Goal: Transaction & Acquisition: Purchase product/service

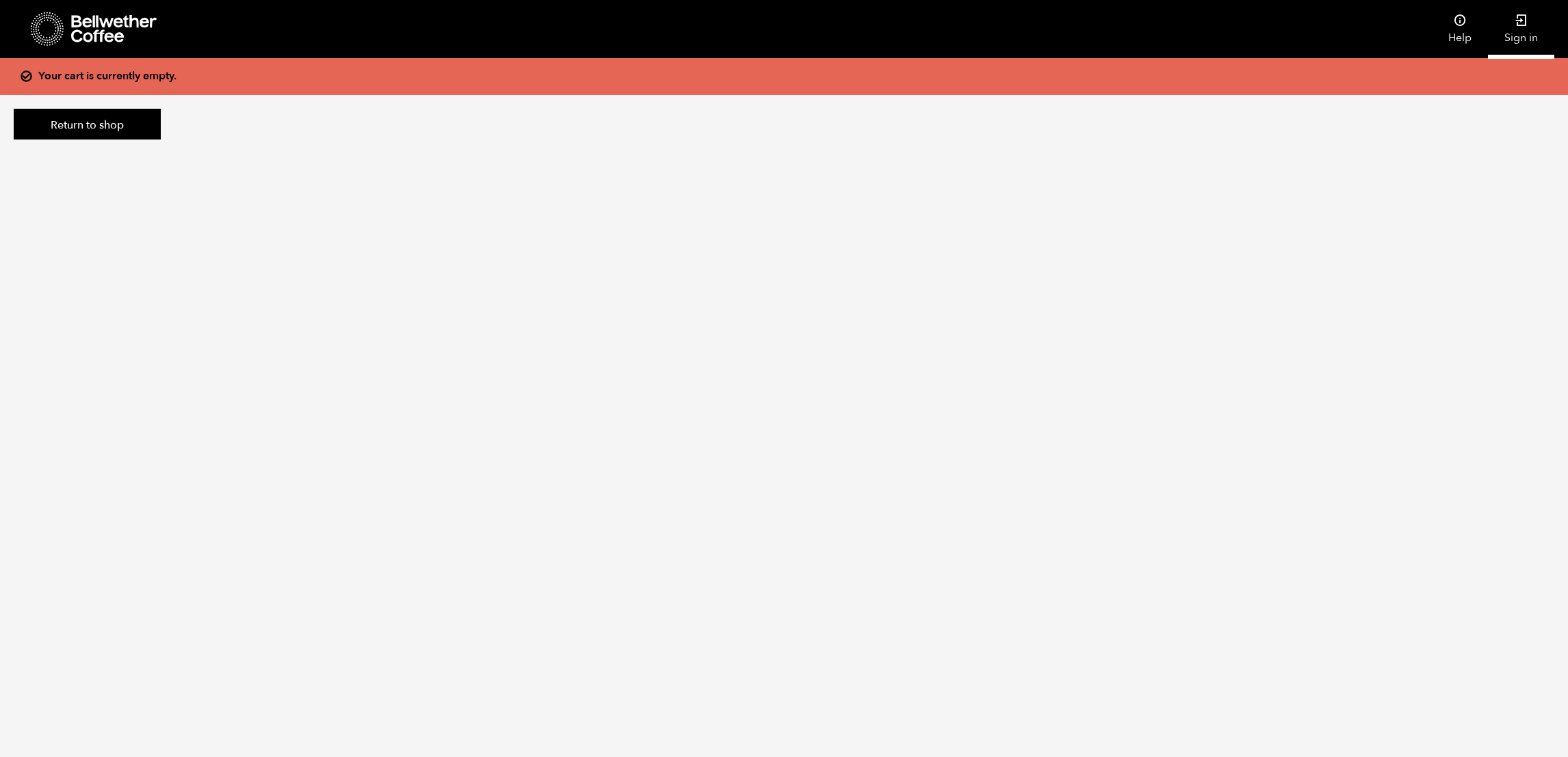
click at [1515, 27] on link "Sign in" at bounding box center [1521, 28] width 67 height 58
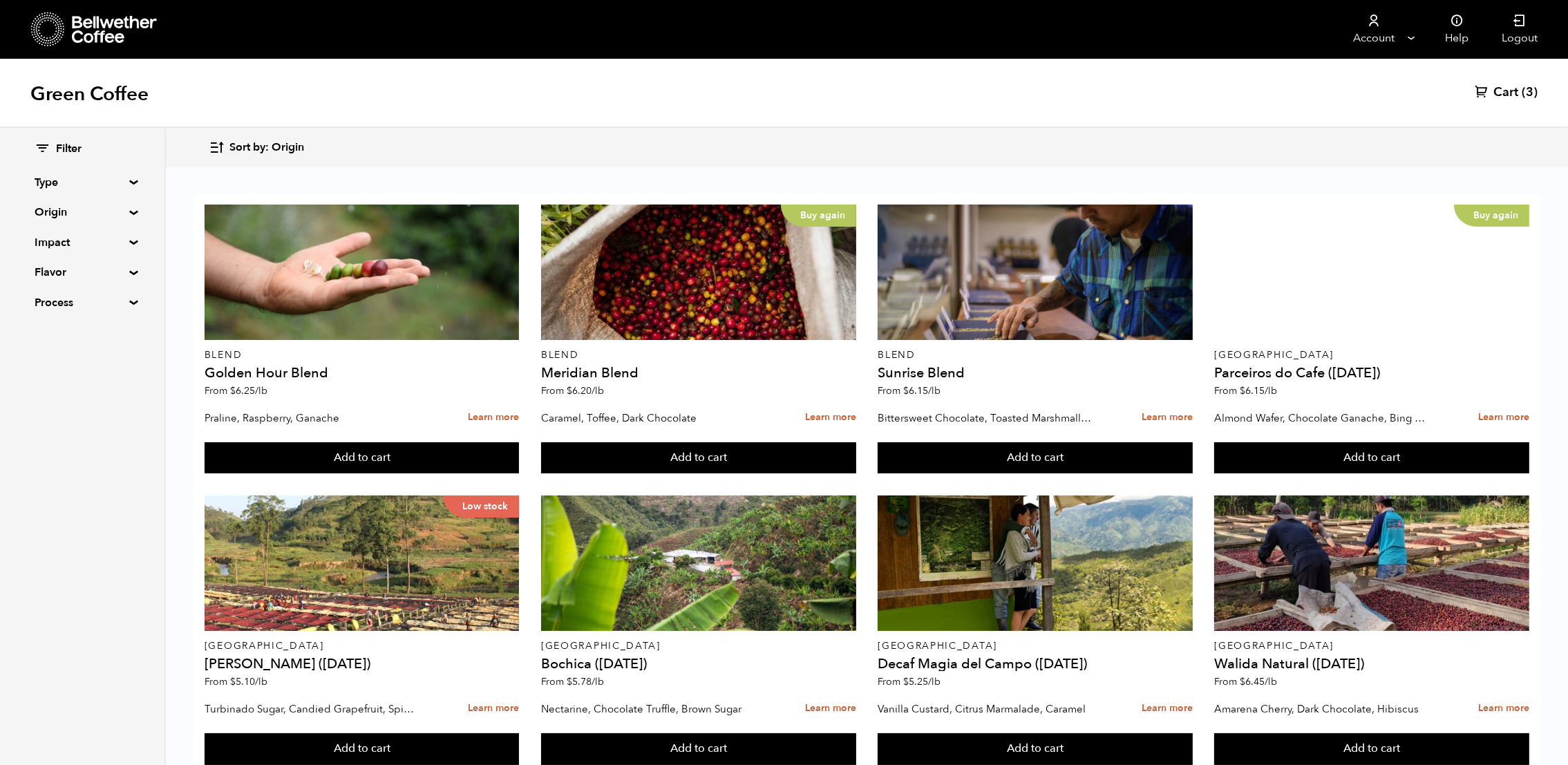
click at [1515, 94] on span "Cart" at bounding box center [1505, 92] width 25 height 17
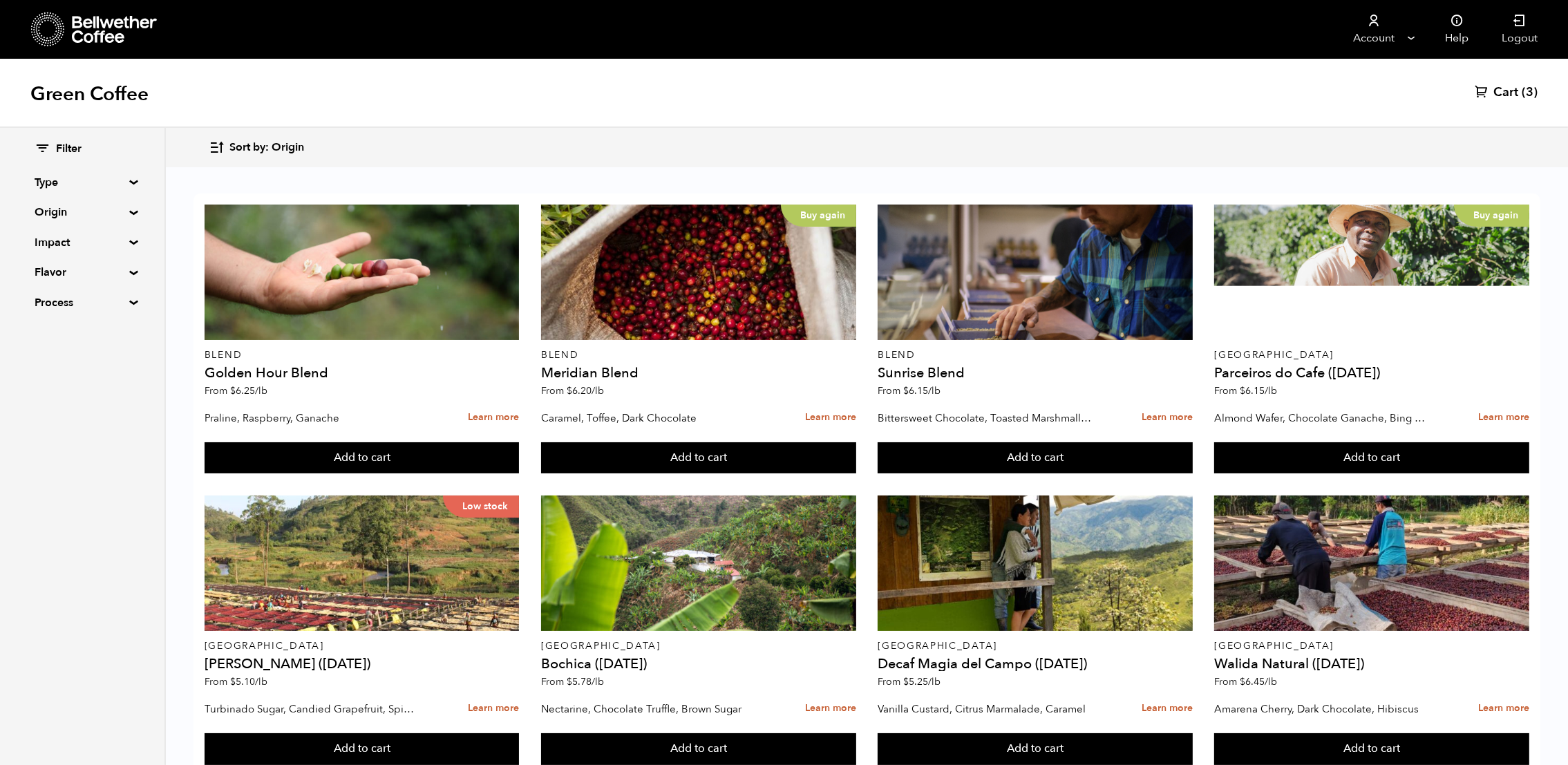
click at [1515, 94] on span "Cart" at bounding box center [1505, 92] width 25 height 17
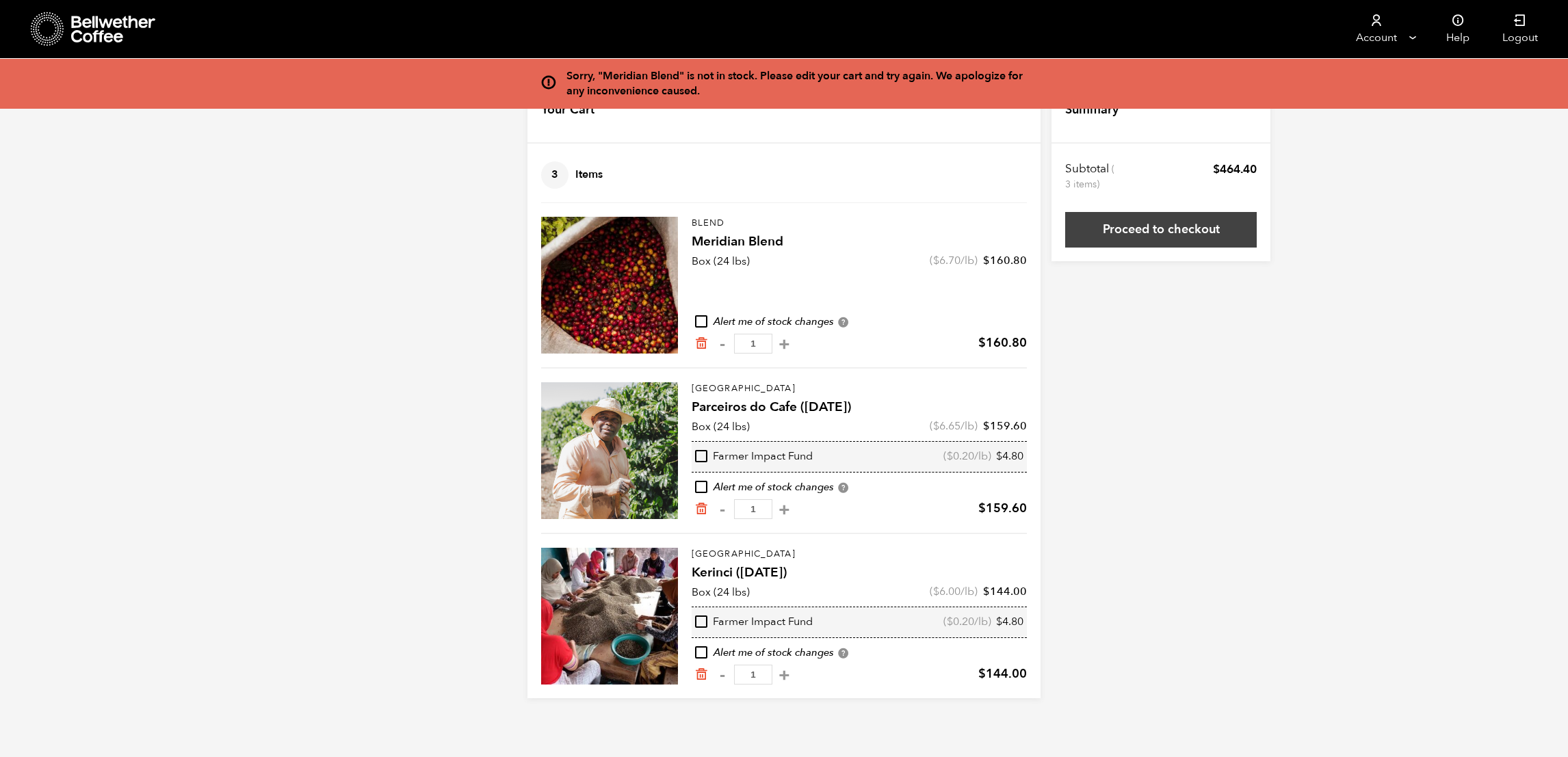
click at [1134, 231] on link "Proceed to checkout" at bounding box center [1160, 229] width 191 height 35
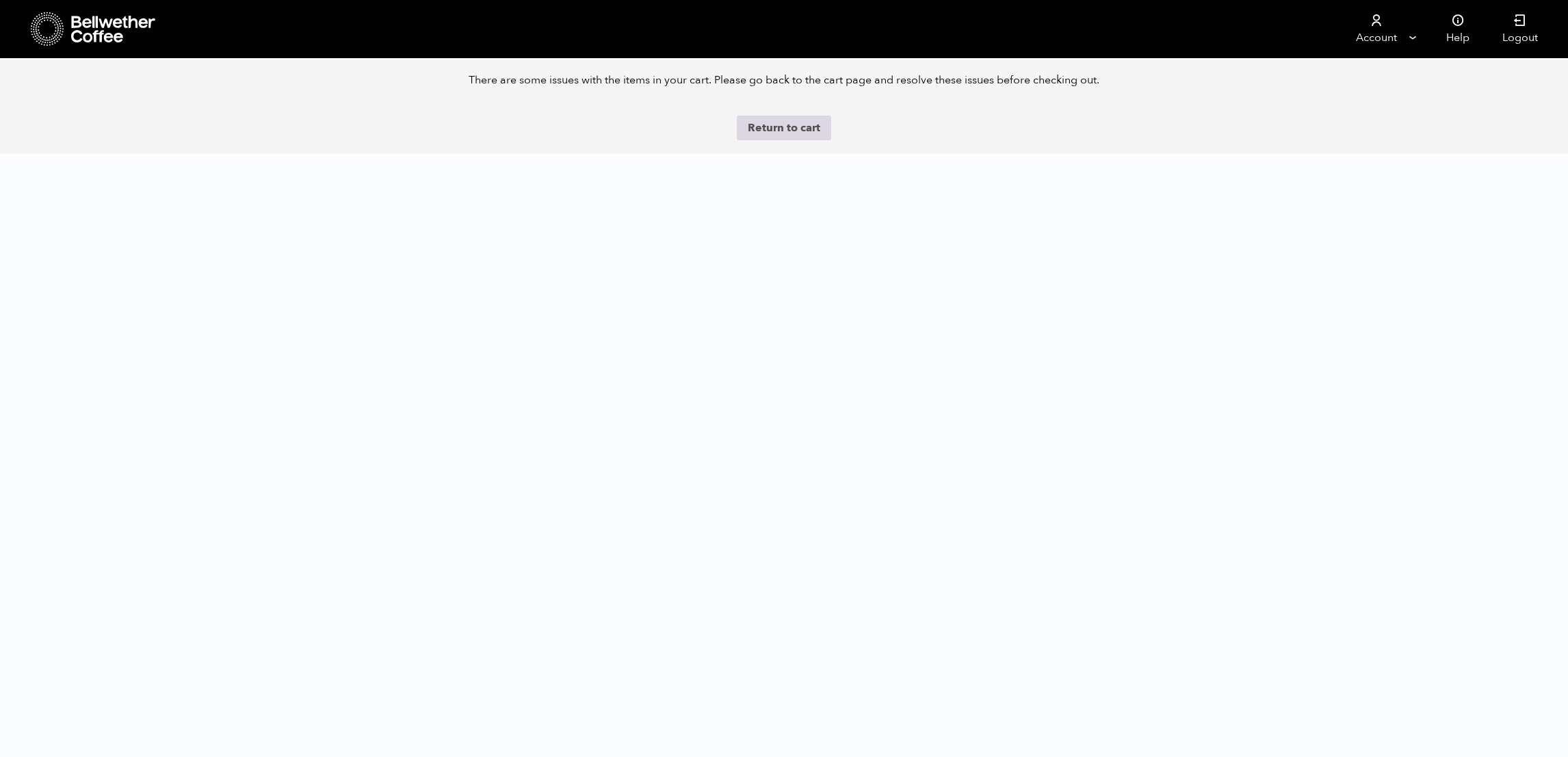
click at [790, 135] on link "Return to cart" at bounding box center [784, 127] width 94 height 25
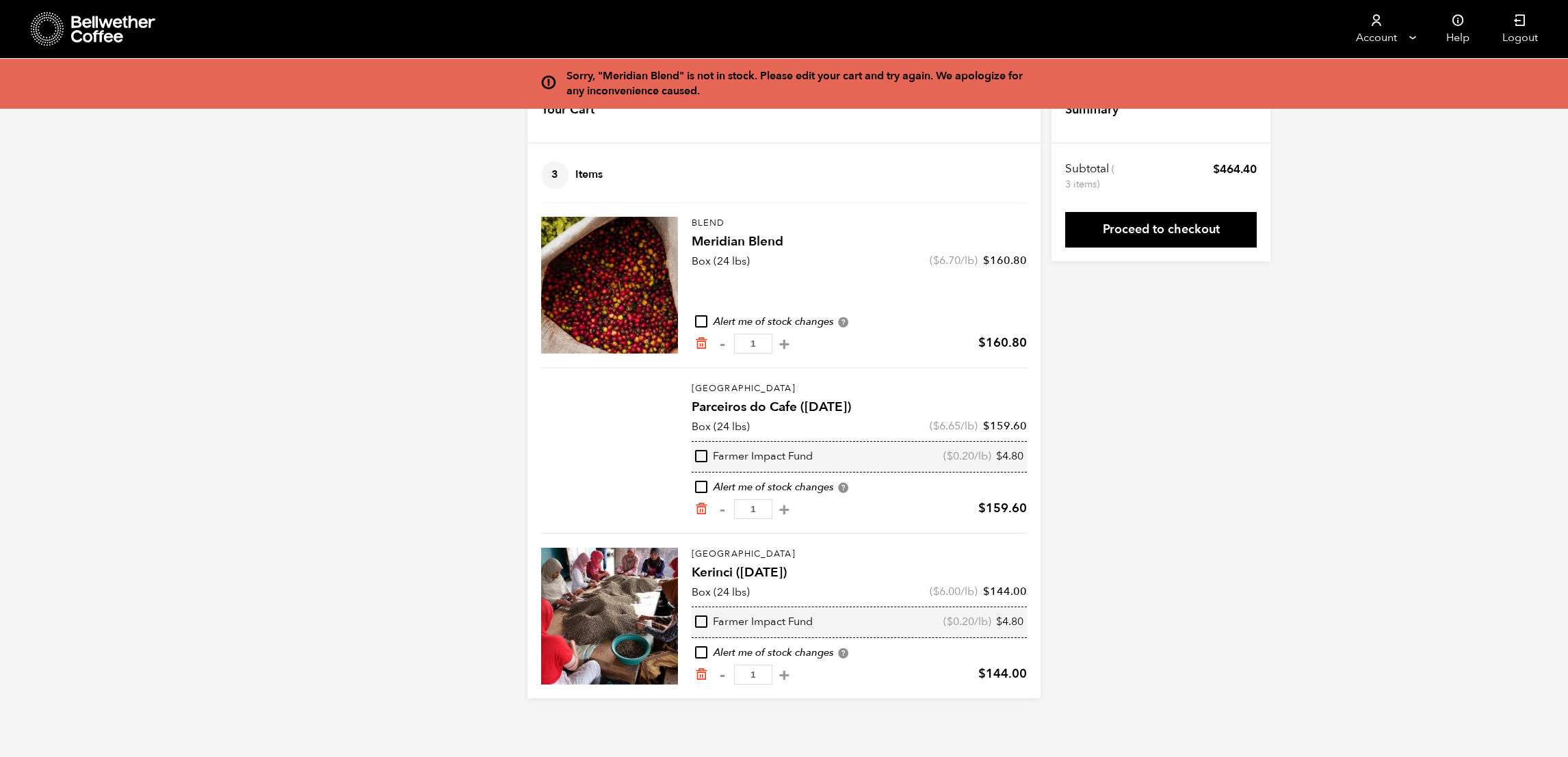
click at [1185, 320] on div "Sorry, "Meridian Blend" is not in stock. Please edit your cart and try again. W…" at bounding box center [784, 388] width 1568 height 620
click at [1458, 187] on div "Sorry, "Meridian Blend" is not in stock. Please edit your cart and try again. W…" at bounding box center [784, 388] width 1568 height 620
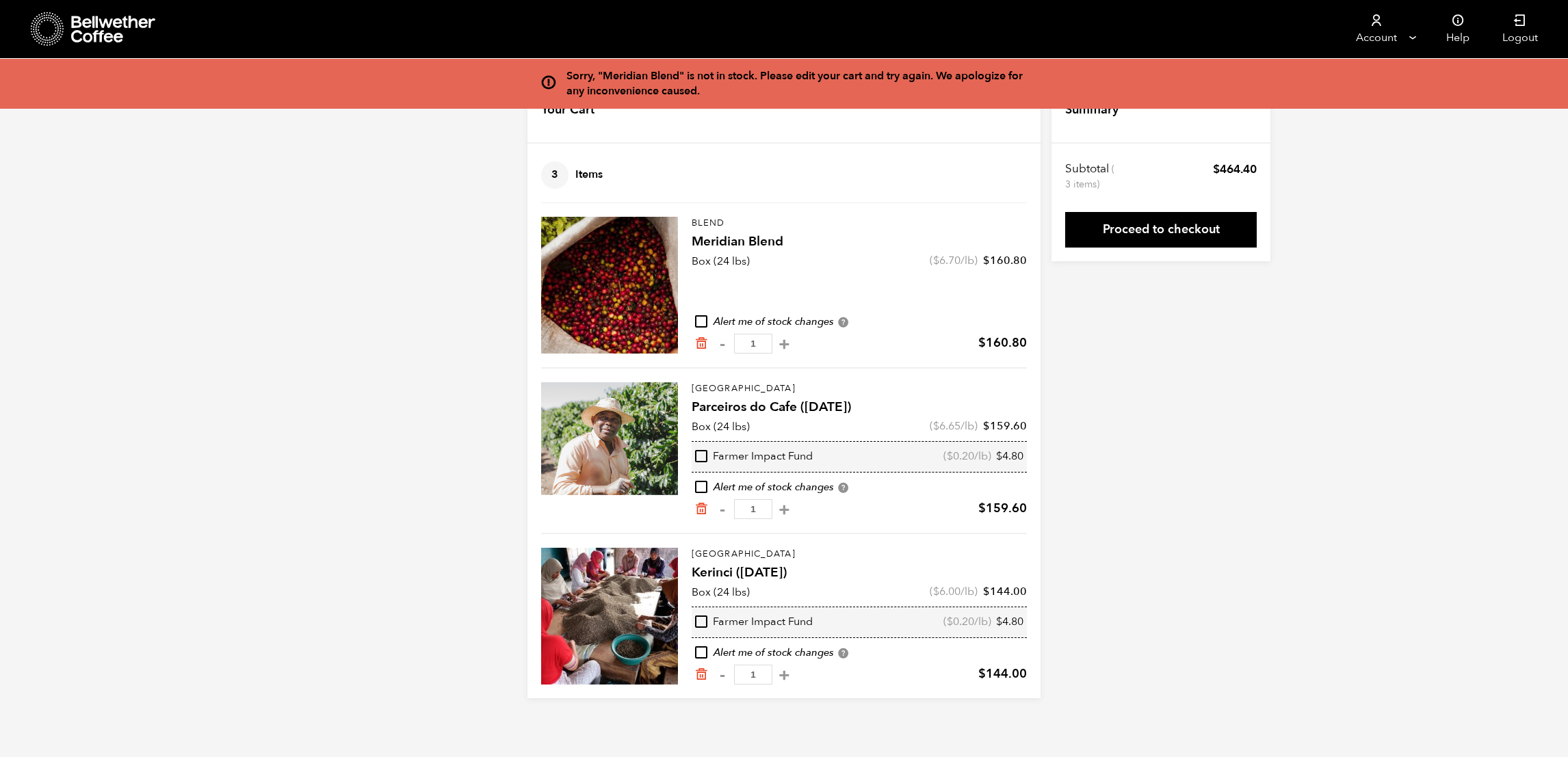
drag, startPoint x: 42, startPoint y: 63, endPoint x: 368, endPoint y: 87, distance: 326.9
click at [368, 87] on div "Sorry, "Meridian Blend" is not in stock. Please edit your cart and try again. W…" at bounding box center [784, 83] width 1568 height 50
